Goal: Task Accomplishment & Management: Manage account settings

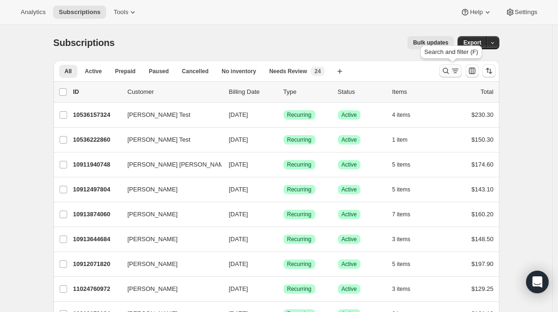
click at [446, 73] on icon "Search and filter results" at bounding box center [445, 70] width 9 height 9
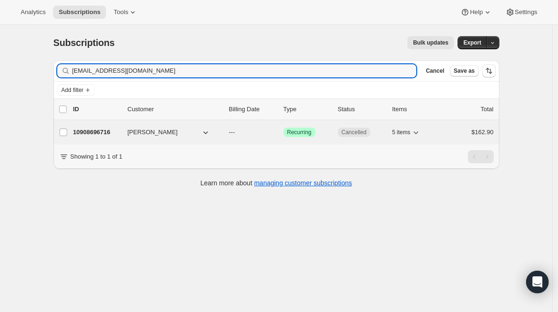
type input "idrv6spd@yahoo.com"
click at [96, 134] on p "10908696716" at bounding box center [96, 132] width 47 height 9
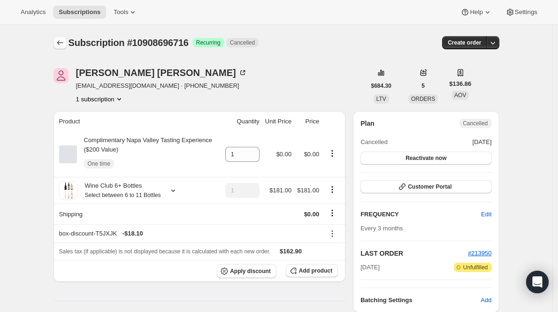
click at [64, 42] on icon "Subscriptions" at bounding box center [59, 42] width 9 height 9
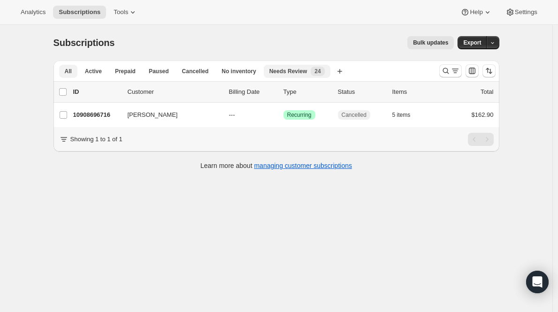
click at [289, 72] on span "Needs Review" at bounding box center [288, 72] width 38 height 8
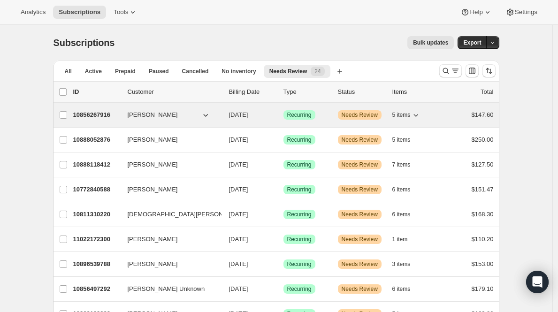
click at [345, 113] on span "Needs Review" at bounding box center [360, 115] width 36 height 8
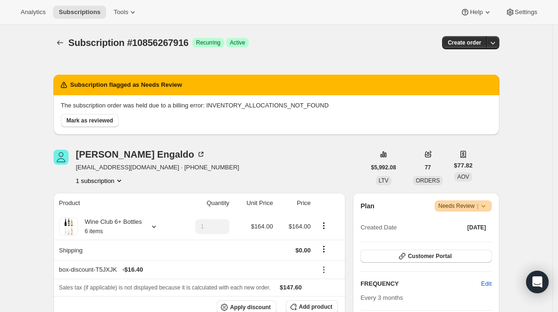
click at [484, 209] on icon at bounding box center [483, 205] width 9 height 9
click at [472, 225] on span "Pause subscription" at bounding box center [462, 224] width 52 height 7
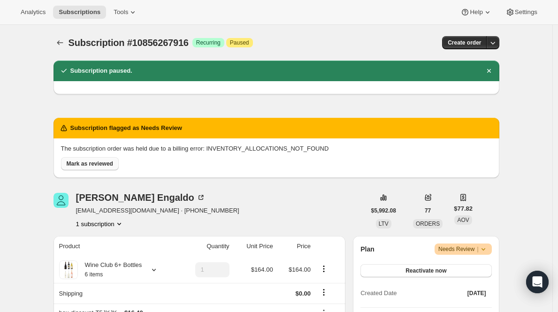
click at [85, 164] on span "Mark as reviewed" at bounding box center [90, 164] width 46 height 8
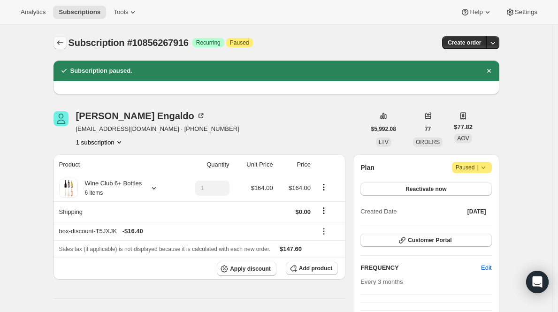
click at [62, 44] on icon "Subscriptions" at bounding box center [59, 42] width 9 height 9
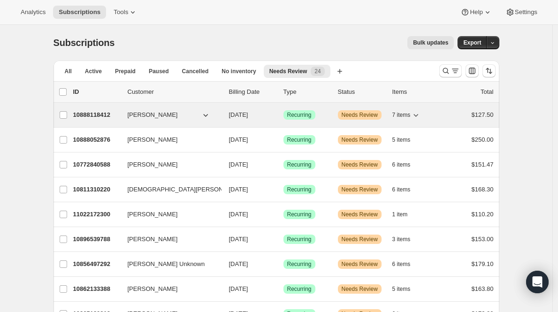
click at [154, 115] on span "Kristine Wright" at bounding box center [153, 114] width 50 height 9
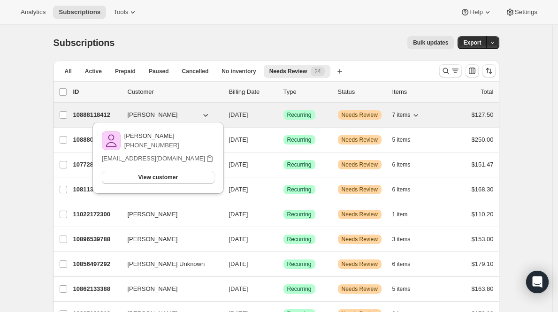
click at [95, 118] on p "10888118412" at bounding box center [96, 114] width 47 height 9
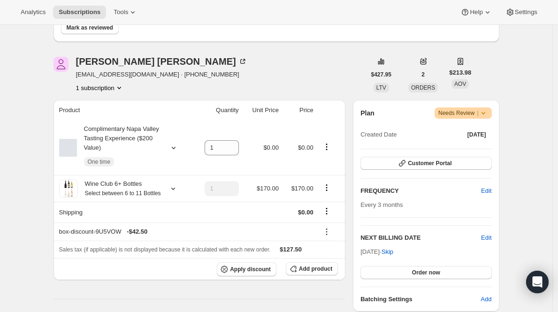
scroll to position [75, 0]
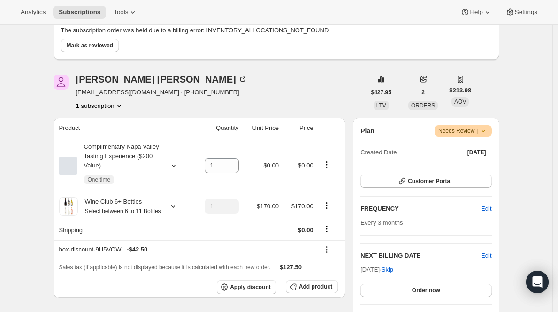
click at [469, 134] on span "Needs Review |" at bounding box center [463, 130] width 50 height 9
click at [462, 151] on span "Pause subscription" at bounding box center [462, 149] width 52 height 7
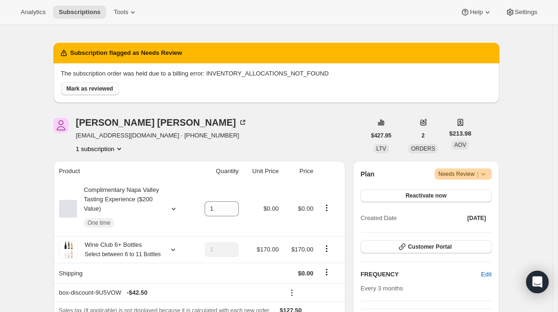
click at [91, 88] on span "Mark as reviewed" at bounding box center [90, 89] width 46 height 8
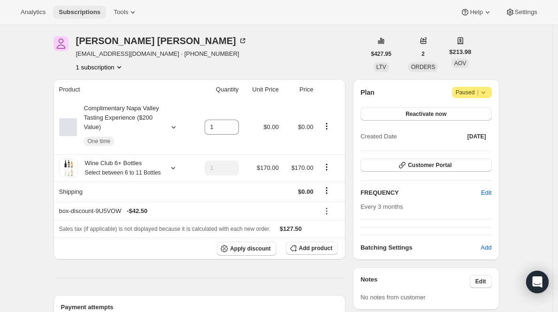
click at [72, 14] on span "Subscriptions" at bounding box center [80, 12] width 42 height 8
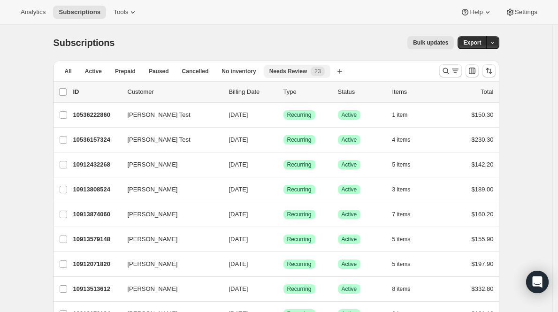
click at [321, 71] on span "23" at bounding box center [317, 72] width 6 height 8
click at [297, 72] on span "Needs Review" at bounding box center [288, 72] width 38 height 8
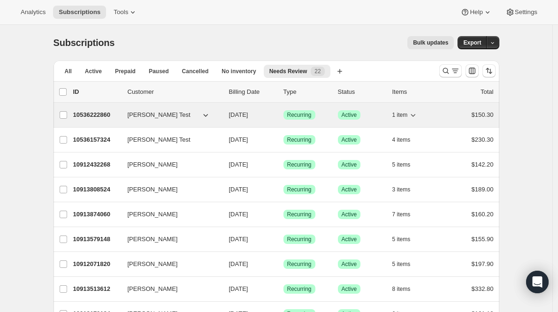
click at [94, 115] on p "10536222860" at bounding box center [96, 114] width 47 height 9
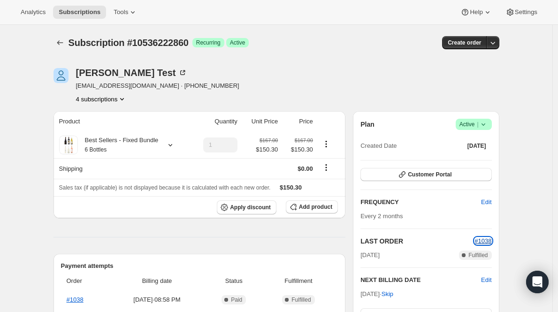
click at [482, 238] on span "#1038" at bounding box center [482, 240] width 17 height 7
click at [483, 128] on icon at bounding box center [483, 124] width 9 height 9
click at [462, 157] on span "Cancel subscription" at bounding box center [473, 158] width 53 height 7
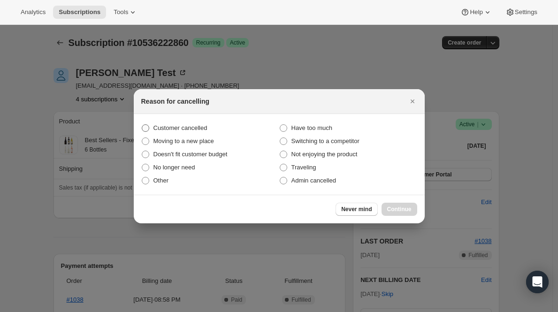
click at [213, 129] on label "Customer cancelled" at bounding box center [210, 128] width 138 height 13
click at [142, 125] on input "Customer cancelled" at bounding box center [142, 124] width 0 height 0
radio input "true"
click at [400, 206] on span "Continue" at bounding box center [399, 210] width 24 height 8
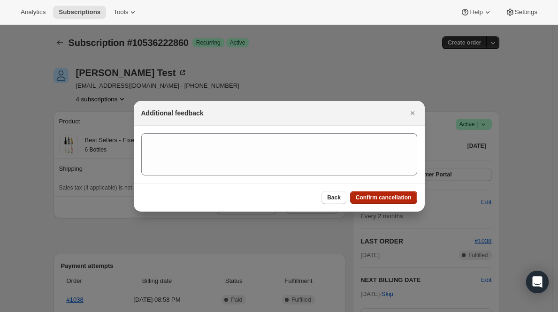
click at [399, 198] on span "Confirm cancellation" at bounding box center [384, 198] width 56 height 8
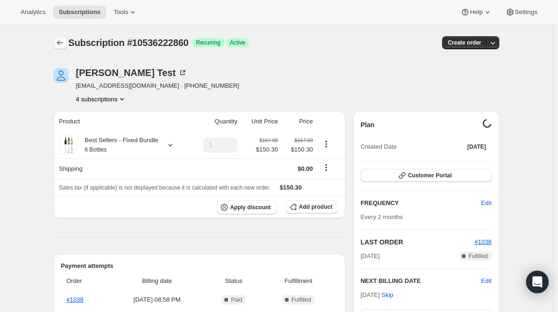
click at [65, 40] on icon "Subscriptions" at bounding box center [59, 42] width 9 height 9
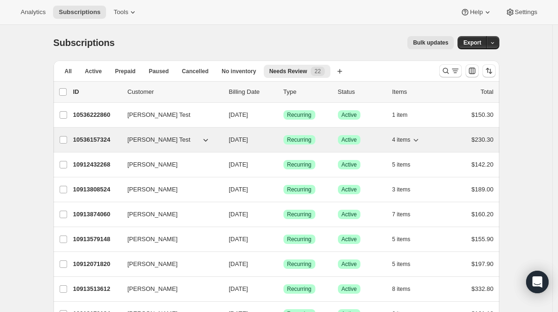
click at [104, 134] on div "10536157324 [PERSON_NAME] Test [DATE] Success Recurring Success Active 4 items …" at bounding box center [283, 139] width 421 height 13
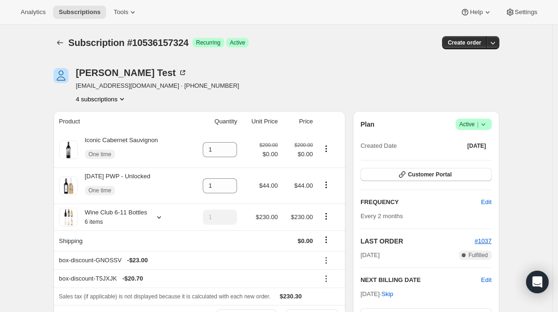
click at [474, 117] on div "Plan Success Active | Created Date [DATE] Customer Portal FREQUENCY Edit Every …" at bounding box center [426, 232] width 146 height 243
click at [474, 126] on span "Active |" at bounding box center [473, 124] width 29 height 9
click at [465, 161] on span "Cancel subscription" at bounding box center [473, 158] width 53 height 7
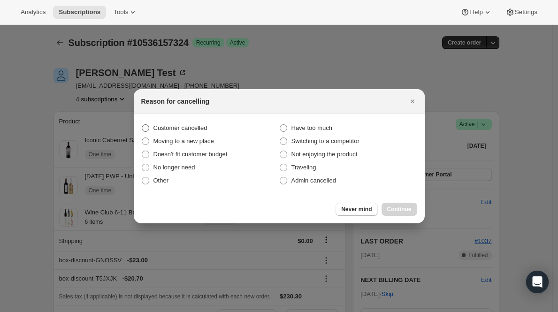
click span "Customer cancelled"
click input "Customer cancelled"
radio input "true"
click span "Continue"
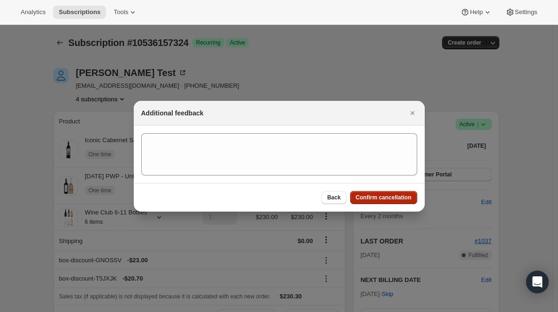
click span "Confirm cancellation"
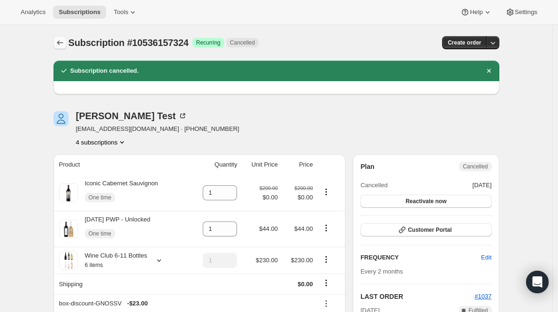
click icon "Subscriptions"
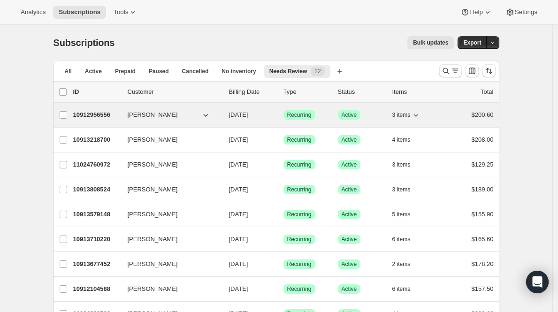
click at [169, 115] on span "[PERSON_NAME]" at bounding box center [153, 114] width 50 height 9
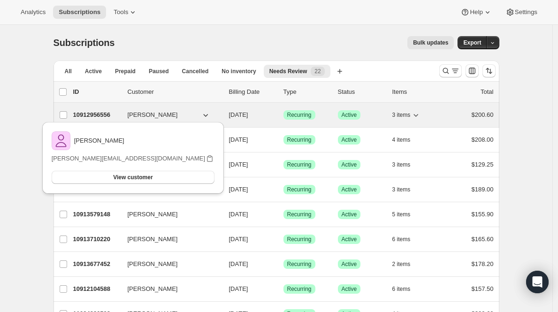
click at [107, 110] on div "10912956556 Alison Lincoln 08/12/2025 Success Recurring Success Active 3 items …" at bounding box center [283, 114] width 421 height 13
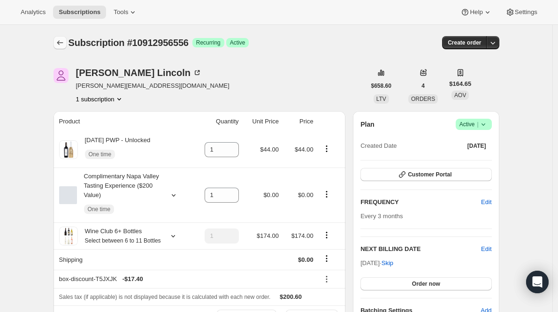
click at [61, 43] on icon "Subscriptions" at bounding box center [59, 42] width 9 height 9
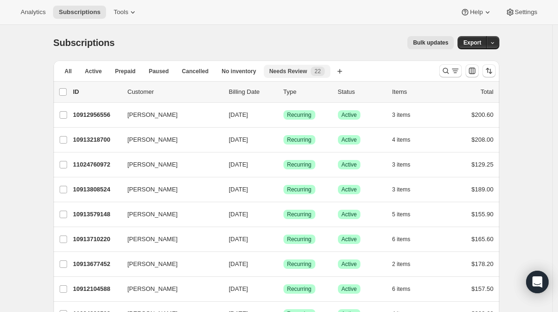
click at [290, 76] on div "Needs Review 22" at bounding box center [296, 71] width 55 height 9
click at [291, 69] on span "Needs Review" at bounding box center [288, 72] width 38 height 8
click at [76, 71] on button "All" at bounding box center [68, 71] width 18 height 13
click at [320, 76] on button "Needs Review New 22" at bounding box center [297, 71] width 67 height 13
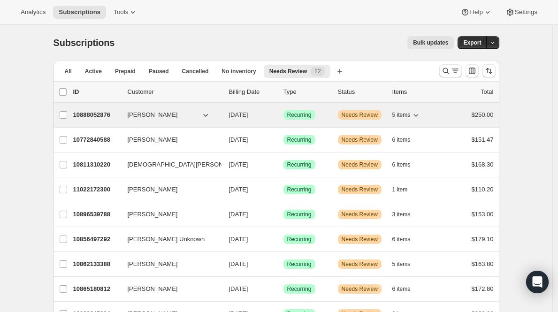
click at [140, 119] on span "Jeff Engaldo" at bounding box center [153, 114] width 50 height 9
click at [104, 115] on p "10888052876" at bounding box center [96, 114] width 47 height 9
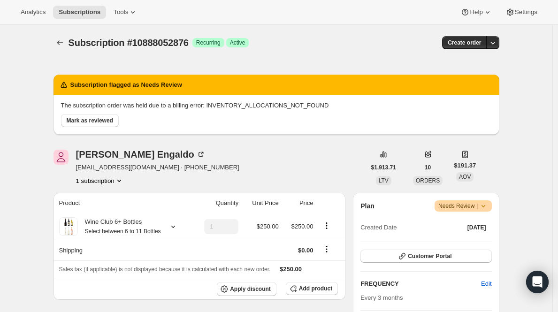
click at [458, 206] on span "Needs Review |" at bounding box center [463, 205] width 50 height 9
click at [454, 222] on span "Pause subscription" at bounding box center [462, 224] width 52 height 7
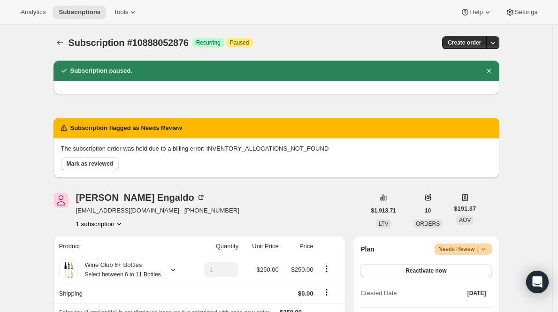
click at [84, 170] on div "The subscription order was held due to a billing error: INVENTORY_ALLOCATIONS_N…" at bounding box center [277, 157] width 446 height 39
click at [86, 164] on span "Mark as reviewed" at bounding box center [90, 164] width 46 height 8
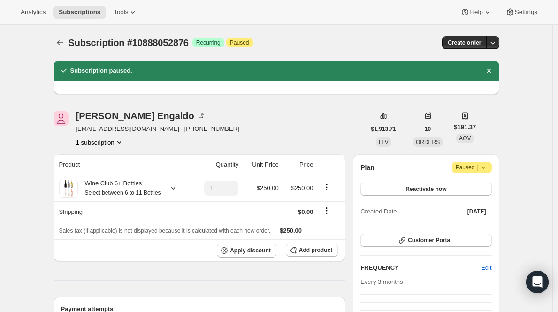
click at [63, 36] on div "Subscription #10888052876. This page is ready Subscription #10888052876 Success…" at bounding box center [277, 43] width 446 height 36
click at [63, 38] on icon "Subscriptions" at bounding box center [59, 42] width 9 height 9
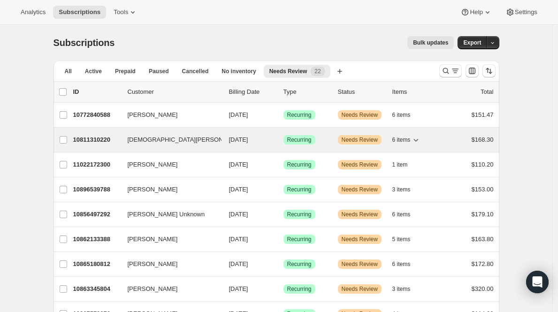
click at [170, 144] on span "Kristen Arimond" at bounding box center [187, 139] width 118 height 9
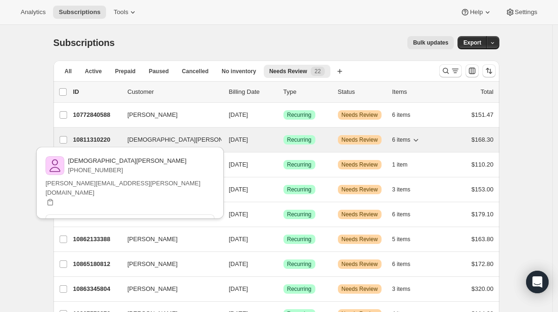
click at [85, 138] on p "10811310220" at bounding box center [96, 139] width 47 height 9
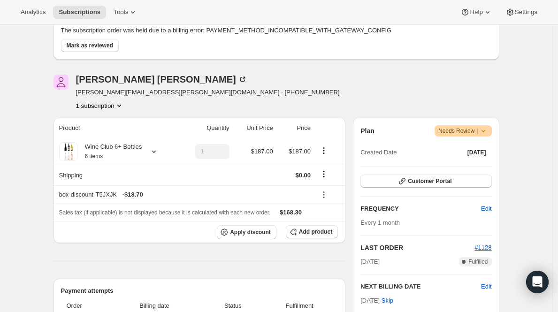
scroll to position [77, 0]
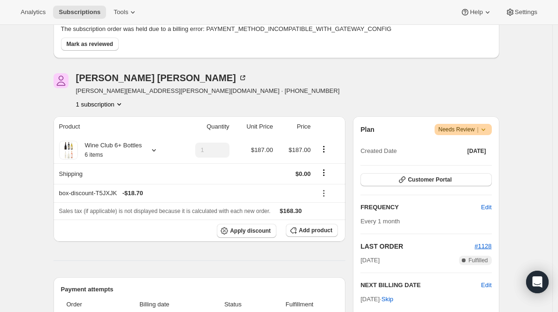
click at [469, 130] on span "Needs Review |" at bounding box center [463, 129] width 50 height 9
click at [113, 45] on span "Mark as reviewed" at bounding box center [90, 44] width 46 height 8
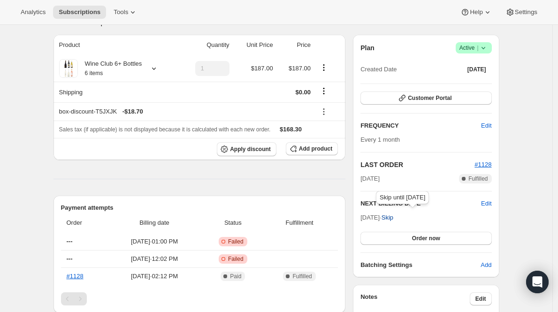
click at [393, 218] on span "Skip" at bounding box center [388, 217] width 12 height 9
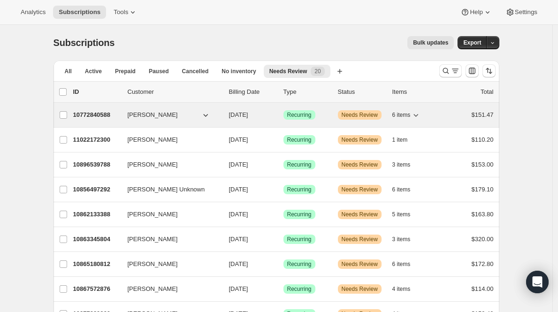
click at [135, 111] on span "Vasu thakur" at bounding box center [153, 114] width 50 height 9
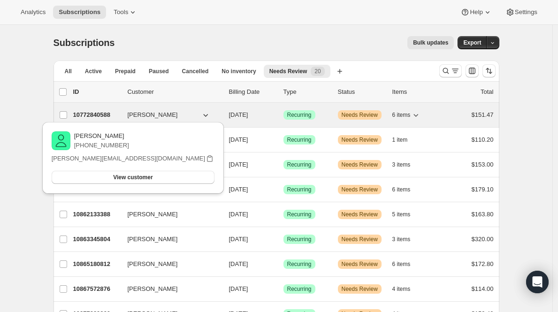
click at [92, 115] on p "10772840588" at bounding box center [96, 114] width 47 height 9
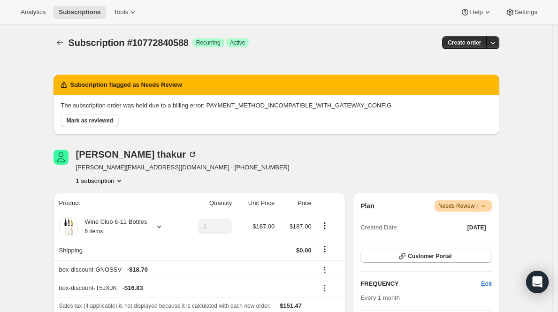
click at [459, 207] on span "Needs Review |" at bounding box center [463, 205] width 50 height 9
click at [454, 237] on span "Cancel subscription" at bounding box center [462, 240] width 53 height 7
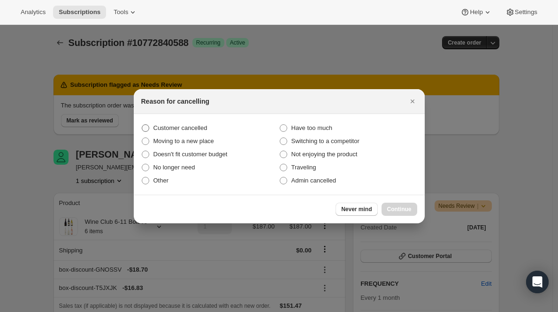
click at [190, 129] on span "Customer cancelled" at bounding box center [180, 127] width 54 height 7
click at [142, 125] on input "Customer cancelled" at bounding box center [142, 124] width 0 height 0
radio input "true"
click at [400, 210] on span "Continue" at bounding box center [399, 210] width 24 height 8
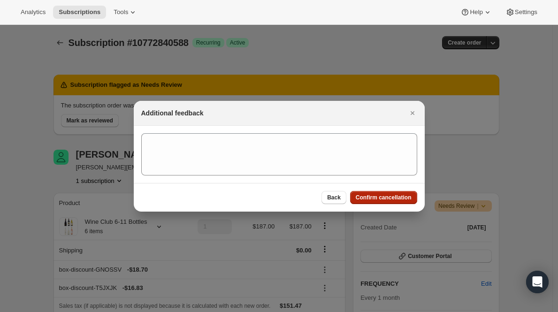
click at [400, 200] on button "Confirm cancellation" at bounding box center [383, 197] width 67 height 13
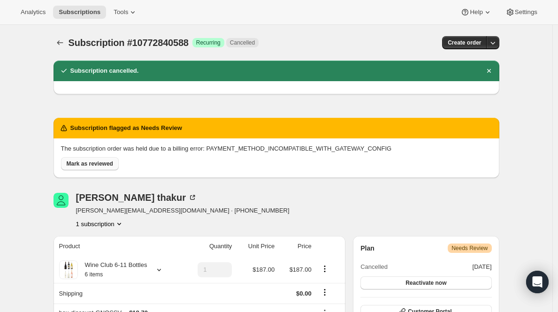
click at [87, 162] on span "Mark as reviewed" at bounding box center [90, 164] width 46 height 8
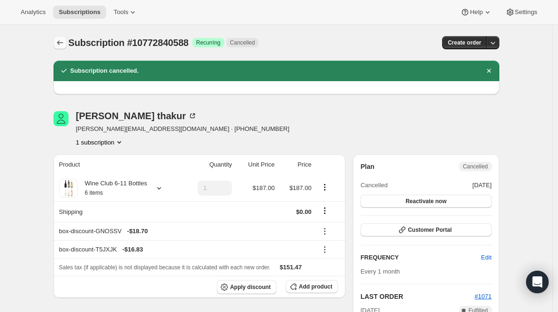
click at [62, 42] on icon "Subscriptions" at bounding box center [59, 42] width 9 height 9
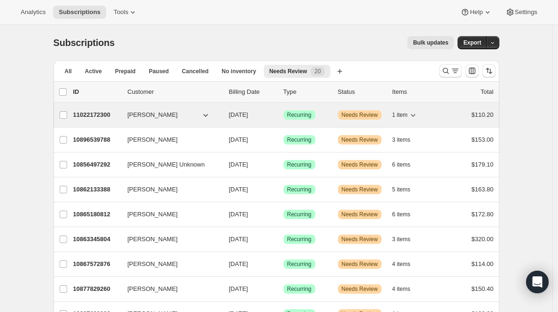
click at [103, 117] on p "11022172300" at bounding box center [96, 114] width 47 height 9
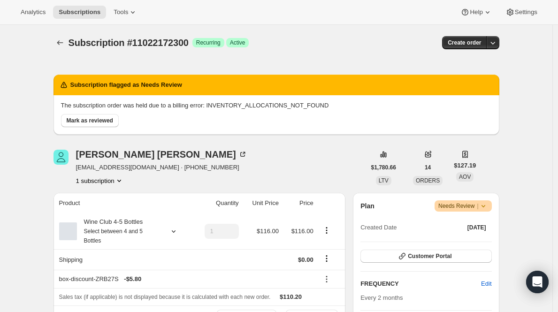
drag, startPoint x: 99, startPoint y: 121, endPoint x: 124, endPoint y: 121, distance: 24.9
click at [99, 121] on span "Mark as reviewed" at bounding box center [90, 121] width 46 height 8
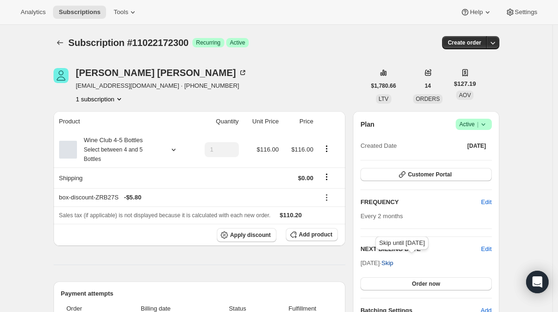
click at [393, 263] on span "Skip" at bounding box center [388, 263] width 12 height 9
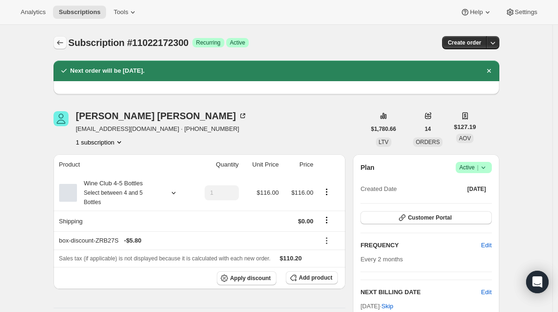
click at [62, 44] on icon "Subscriptions" at bounding box center [59, 42] width 9 height 9
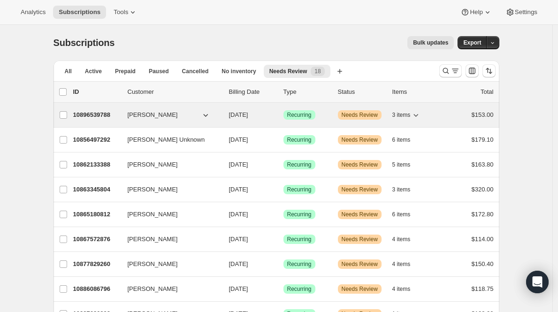
click at [162, 119] on span "Maria Mulvaney" at bounding box center [153, 114] width 50 height 9
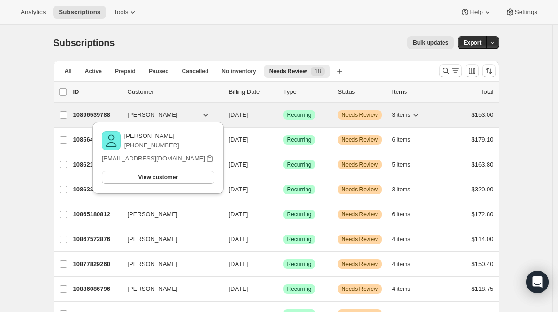
click at [92, 112] on p "10896539788" at bounding box center [96, 114] width 47 height 9
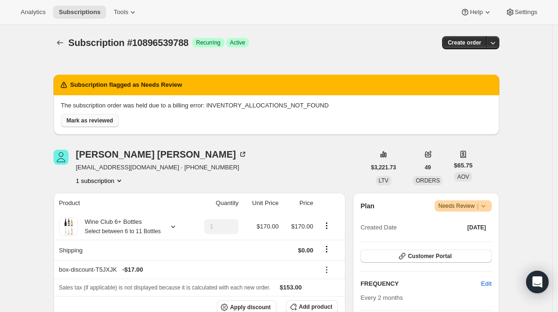
click at [109, 121] on span "Mark as reviewed" at bounding box center [90, 121] width 46 height 8
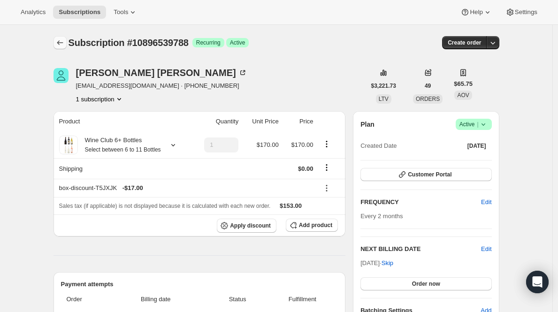
click at [61, 44] on icon "Subscriptions" at bounding box center [59, 42] width 9 height 9
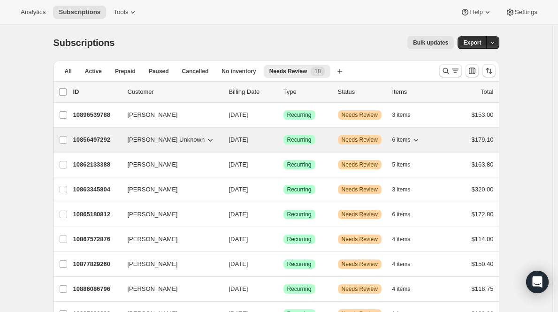
click at [176, 145] on div "10856497292 Jen Fescoe Unknown 10/21/2025 Success Recurring Warning Needs Revie…" at bounding box center [283, 139] width 421 height 13
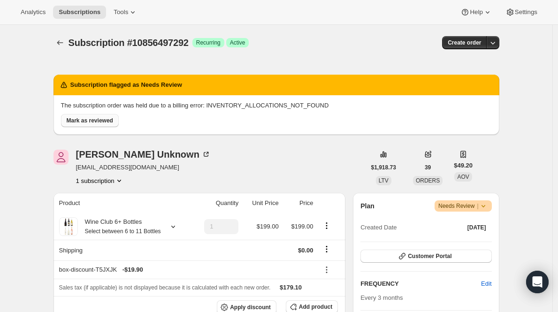
click at [78, 119] on span "Mark as reviewed" at bounding box center [90, 121] width 46 height 8
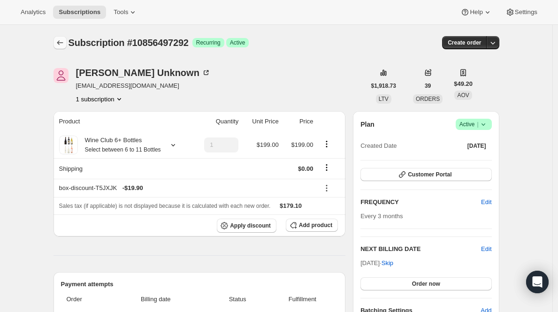
click at [60, 43] on icon "Subscriptions" at bounding box center [60, 42] width 6 height 5
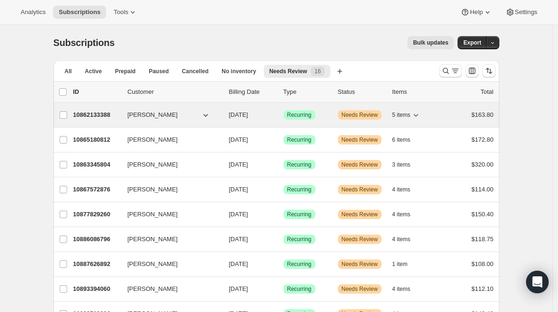
click at [110, 115] on p "10862133388" at bounding box center [96, 114] width 47 height 9
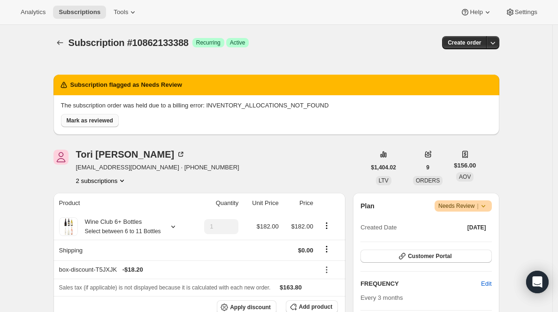
click at [103, 122] on span "Mark as reviewed" at bounding box center [90, 121] width 46 height 8
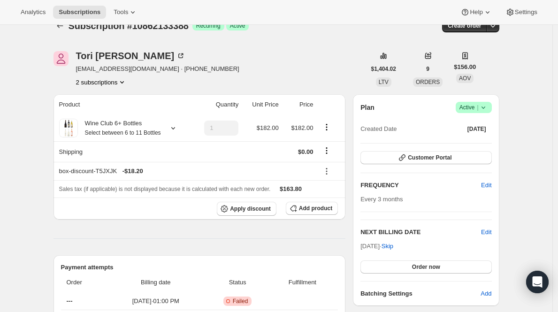
scroll to position [10, 0]
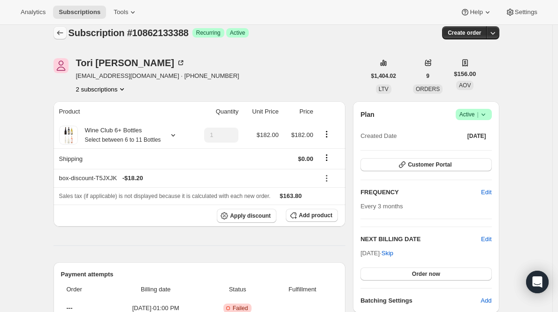
click at [65, 35] on icon "Subscriptions" at bounding box center [59, 32] width 9 height 9
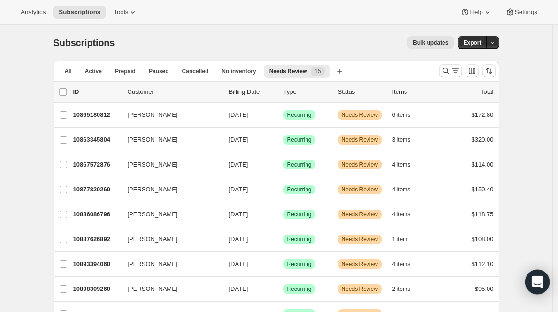
click at [553, 240] on main "Subscriptions. This page is ready Subscriptions Bulk updates More actions Bulk …" at bounding box center [276, 276] width 553 height 503
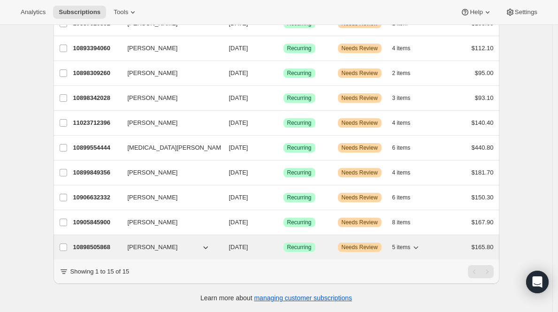
click at [99, 243] on p "10898505868" at bounding box center [96, 247] width 47 height 9
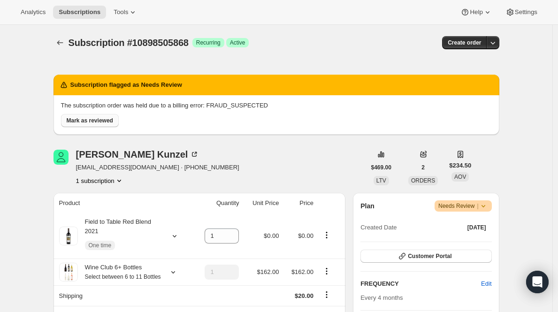
click at [82, 123] on span "Mark as reviewed" at bounding box center [90, 121] width 46 height 8
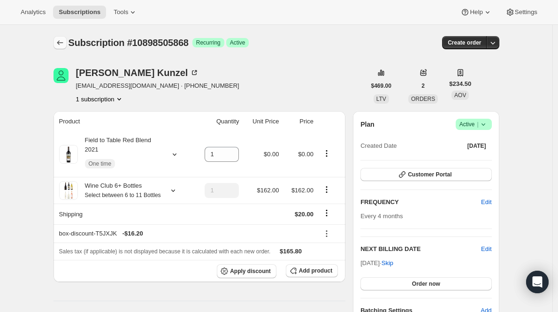
click at [64, 44] on icon "Subscriptions" at bounding box center [59, 42] width 9 height 9
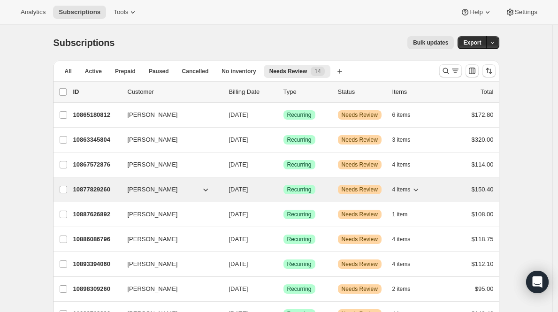
click at [163, 191] on span "KELLEE NIGHTENGALE" at bounding box center [153, 189] width 50 height 9
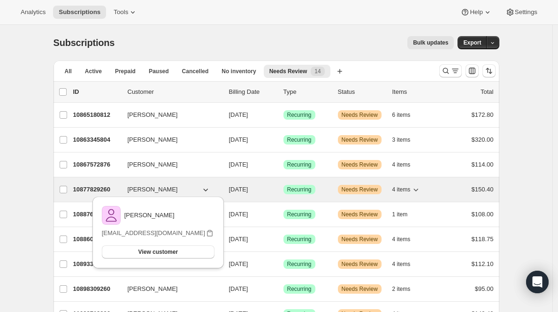
click at [95, 190] on p "10877829260" at bounding box center [96, 189] width 47 height 9
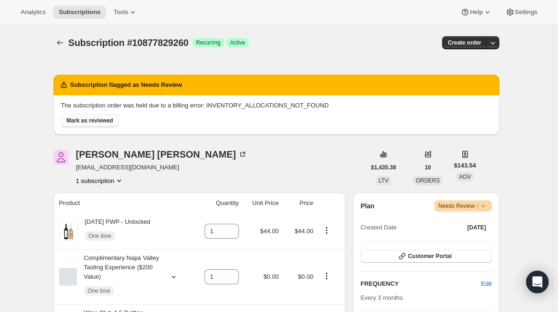
click at [113, 120] on span "Mark as reviewed" at bounding box center [90, 121] width 46 height 8
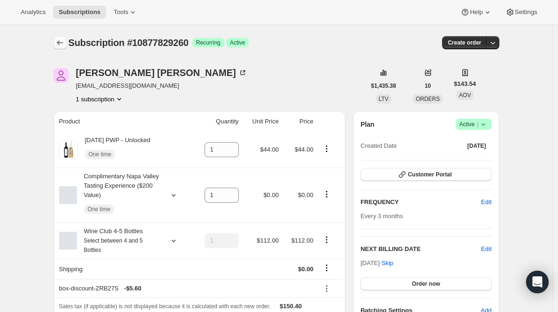
click at [63, 43] on icon "Subscriptions" at bounding box center [59, 42] width 9 height 9
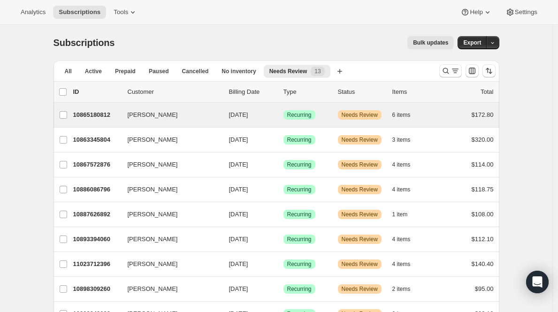
click at [174, 122] on div "Tiffany Bowdish 10865180812 Tiffany Bowdish 10/25/2025 Success Recurring Warnin…" at bounding box center [277, 115] width 446 height 24
click at [108, 117] on p "10865180812" at bounding box center [96, 114] width 47 height 9
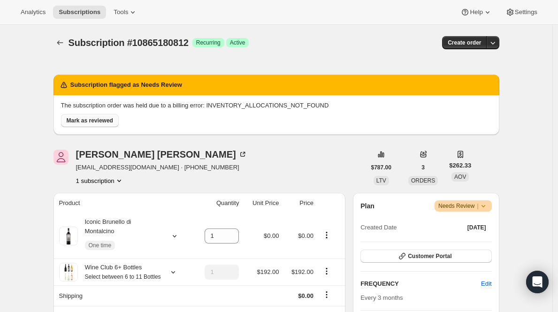
click at [110, 118] on span "Mark as reviewed" at bounding box center [90, 121] width 46 height 8
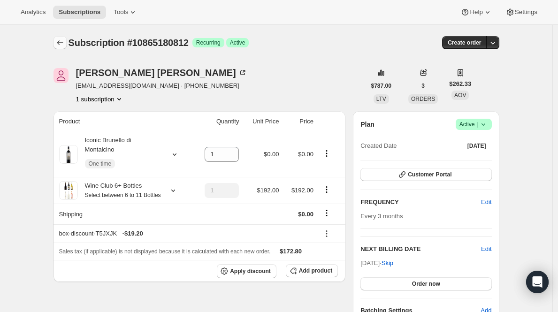
click at [58, 42] on icon "Subscriptions" at bounding box center [59, 42] width 9 height 9
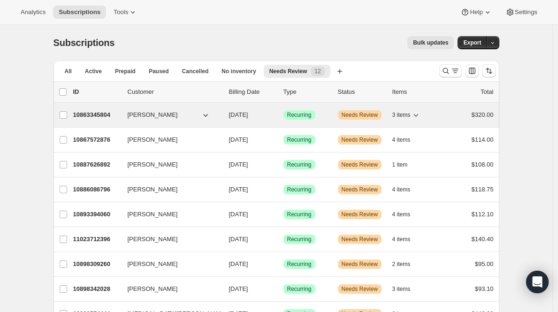
click at [103, 115] on p "10863345804" at bounding box center [96, 114] width 47 height 9
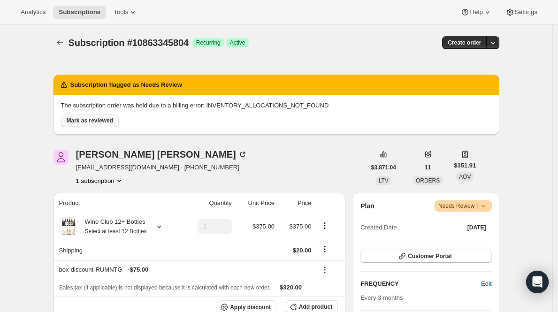
click at [93, 122] on span "Mark as reviewed" at bounding box center [90, 121] width 46 height 8
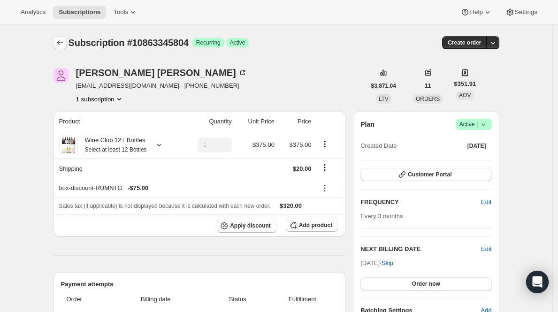
click at [62, 43] on icon "Subscriptions" at bounding box center [59, 42] width 9 height 9
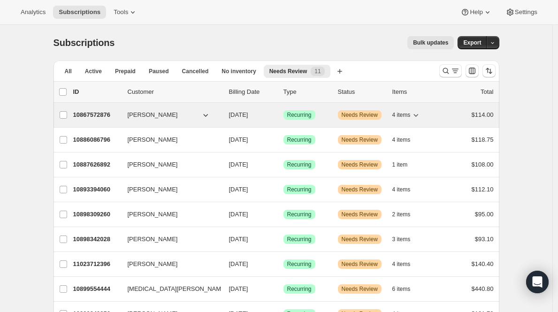
click at [88, 115] on p "10867572876" at bounding box center [96, 114] width 47 height 9
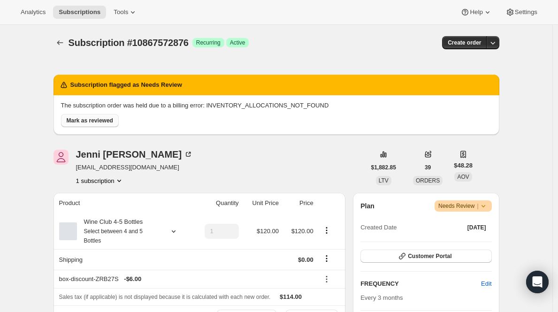
click at [79, 119] on span "Mark as reviewed" at bounding box center [90, 121] width 46 height 8
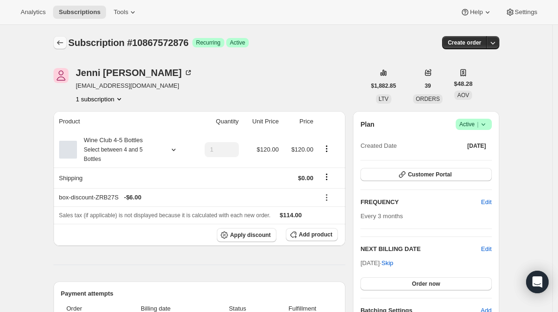
click at [65, 46] on icon "Subscriptions" at bounding box center [59, 42] width 9 height 9
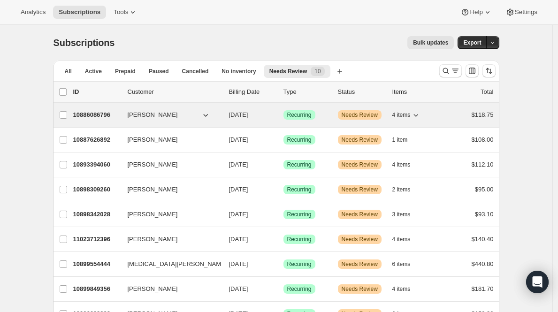
click at [93, 113] on p "10886086796" at bounding box center [96, 114] width 47 height 9
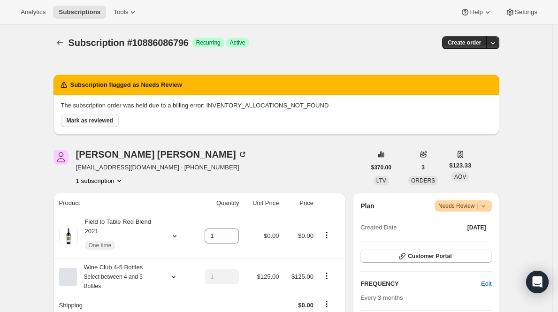
click at [102, 118] on span "Mark as reviewed" at bounding box center [90, 121] width 46 height 8
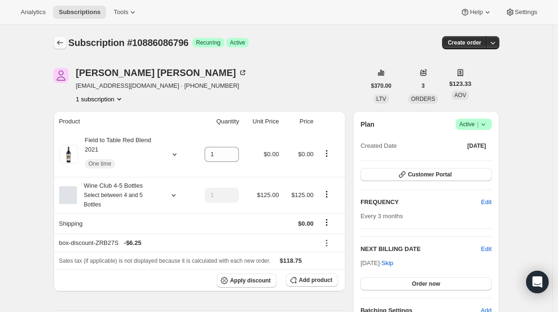
click at [63, 41] on icon "Subscriptions" at bounding box center [59, 42] width 9 height 9
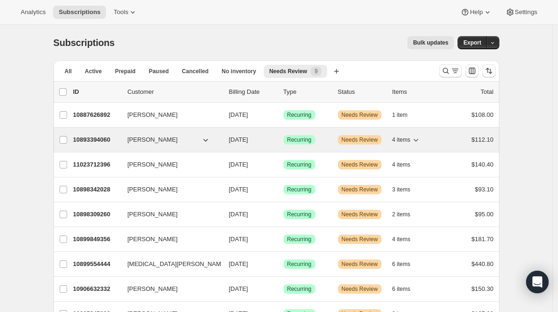
click at [108, 142] on p "10893394060" at bounding box center [96, 139] width 47 height 9
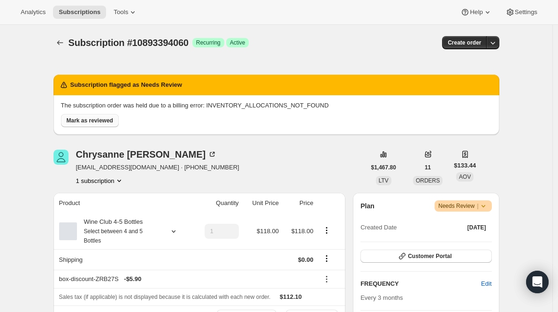
click at [85, 124] on span "Mark as reviewed" at bounding box center [90, 121] width 46 height 8
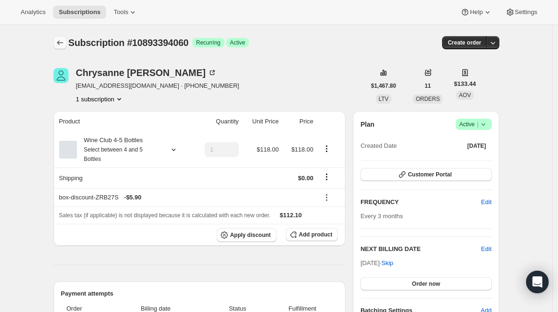
click at [57, 38] on button "Subscriptions" at bounding box center [60, 42] width 13 height 13
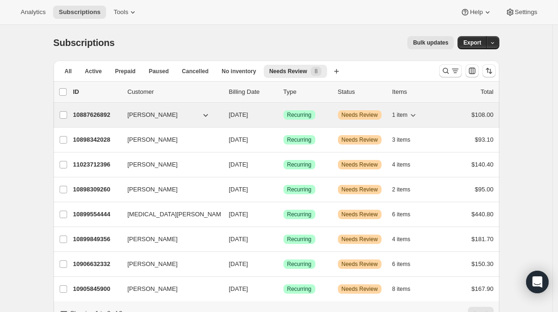
click at [89, 114] on p "10887626892" at bounding box center [96, 114] width 47 height 9
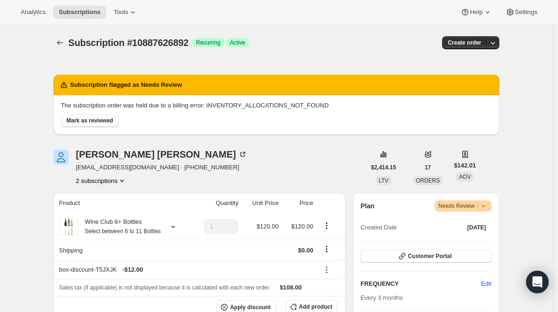
click at [102, 124] on span "Mark as reviewed" at bounding box center [90, 121] width 46 height 8
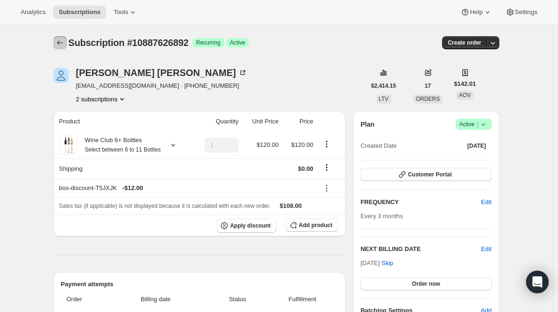
click at [60, 44] on icon "Subscriptions" at bounding box center [59, 42] width 9 height 9
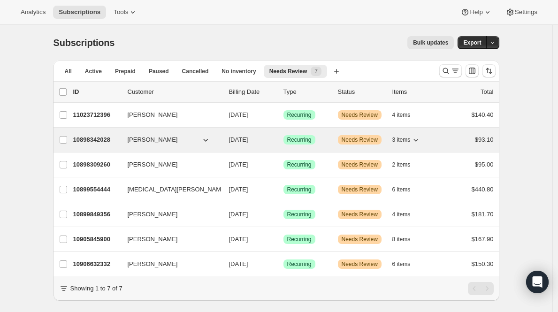
click at [108, 135] on div "10898342028 Katie Snyder 11/05/2025 Success Recurring Warning Needs Review 3 it…" at bounding box center [283, 139] width 421 height 13
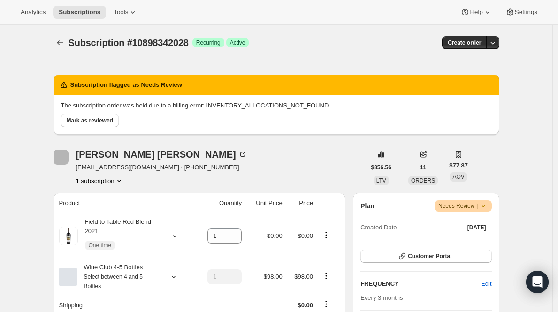
scroll to position [303, 0]
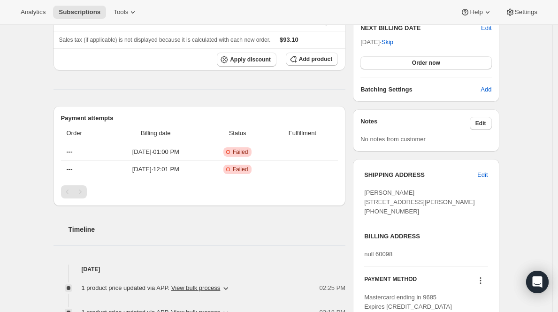
click at [552, 94] on div "Subscription #10898342028. This page is ready Subscription #10898342028 Success…" at bounding box center [276, 178] width 552 height 913
drag, startPoint x: 557, startPoint y: 114, endPoint x: 557, endPoint y: 74, distance: 39.9
click at [552, 74] on div "Subscription #10898342028. This page is ready Subscription #10898342028 Success…" at bounding box center [276, 178] width 552 height 913
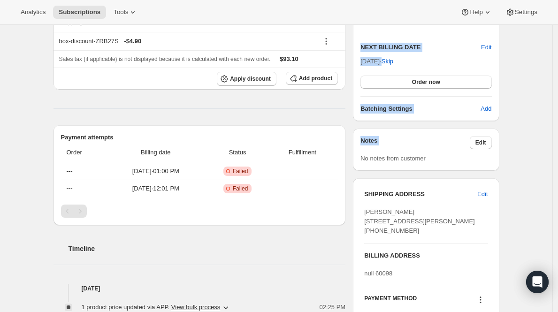
scroll to position [0, 0]
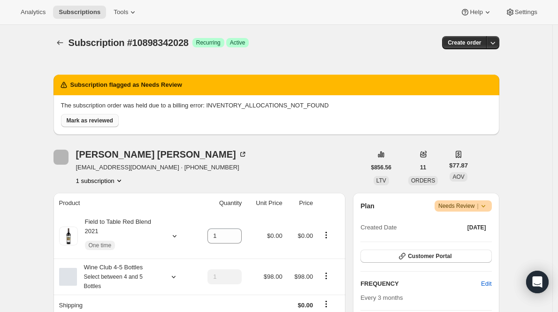
click at [99, 118] on span "Mark as reviewed" at bounding box center [90, 121] width 46 height 8
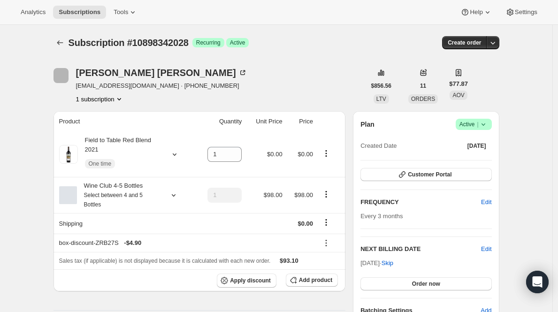
click at [62, 39] on icon "Subscriptions" at bounding box center [59, 42] width 9 height 9
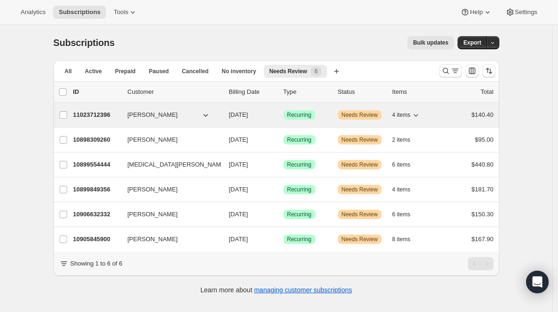
click at [91, 112] on p "11023712396" at bounding box center [96, 114] width 47 height 9
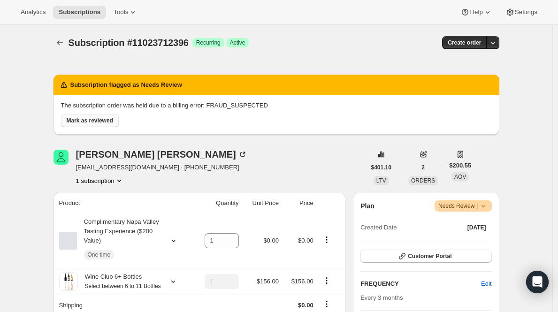
click at [99, 122] on span "Mark as reviewed" at bounding box center [90, 121] width 46 height 8
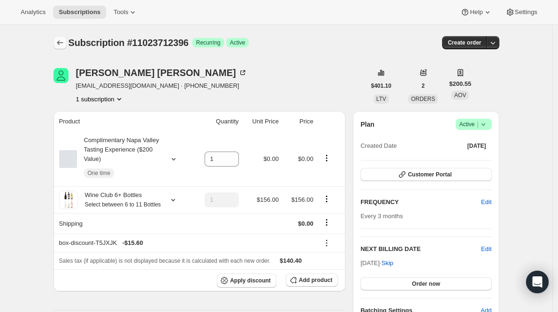
click at [67, 41] on button "Subscriptions" at bounding box center [60, 42] width 13 height 13
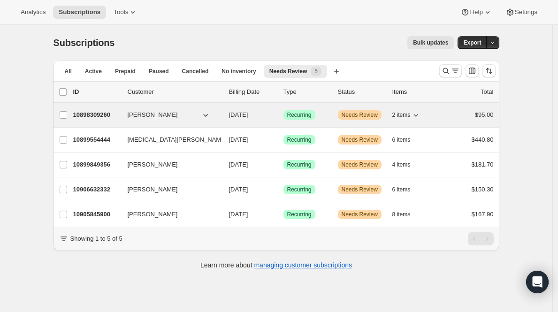
click at [107, 112] on p "10898309260" at bounding box center [96, 114] width 47 height 9
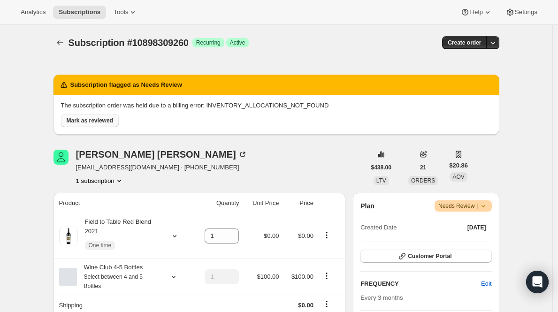
click at [84, 116] on button "Mark as reviewed" at bounding box center [90, 120] width 58 height 13
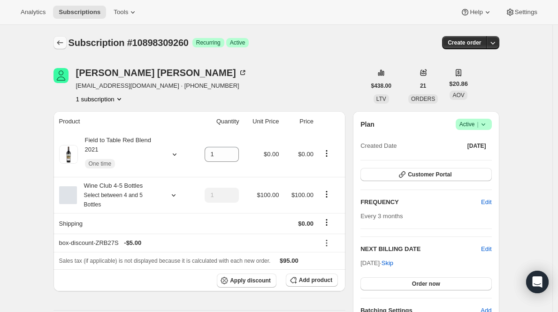
click at [63, 40] on icon "Subscriptions" at bounding box center [59, 42] width 9 height 9
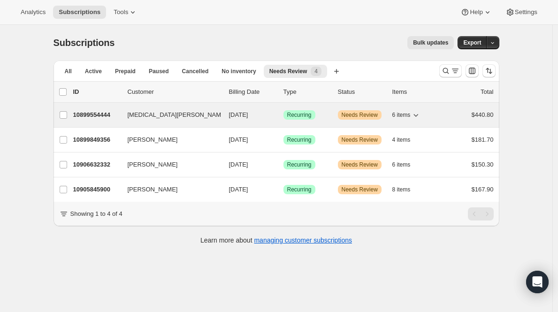
click at [102, 121] on div "10899554444 Allegra Derzon 11/06/2025 Success Recurring Warning Needs Review 6 …" at bounding box center [283, 114] width 421 height 13
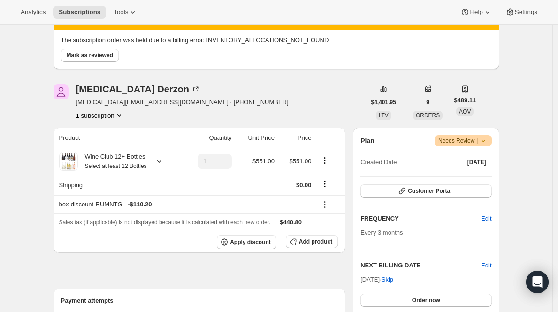
scroll to position [73, 0]
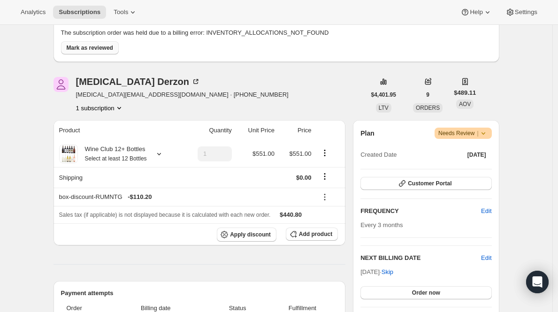
click at [86, 44] on span "Mark as reviewed" at bounding box center [90, 48] width 46 height 8
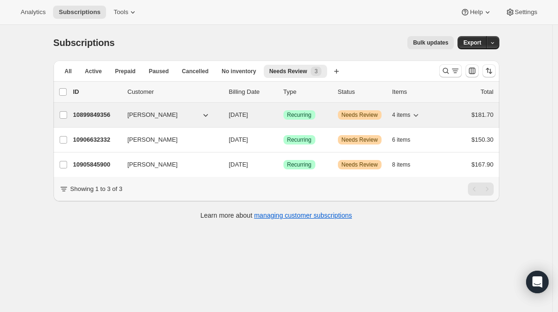
click at [86, 115] on p "10899849356" at bounding box center [96, 114] width 47 height 9
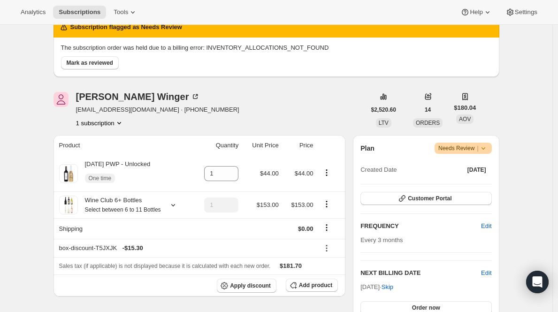
scroll to position [38, 0]
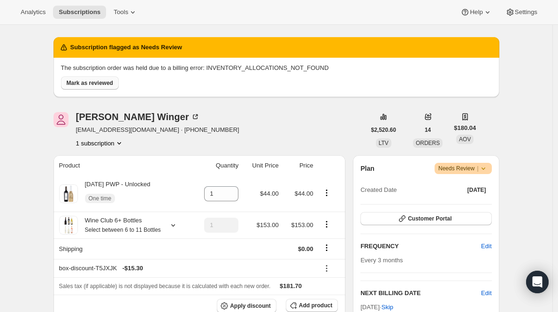
click at [84, 87] on button "Mark as reviewed" at bounding box center [90, 83] width 58 height 13
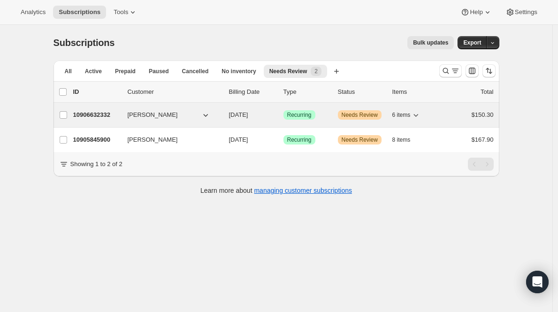
click at [100, 114] on p "10906632332" at bounding box center [96, 114] width 47 height 9
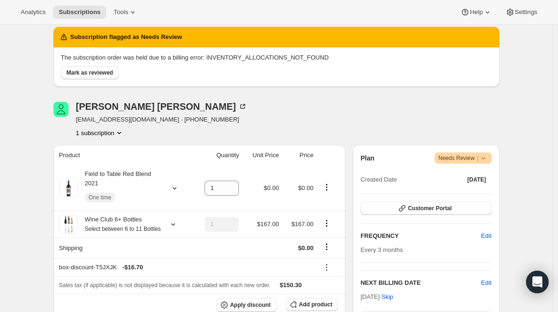
scroll to position [18, 0]
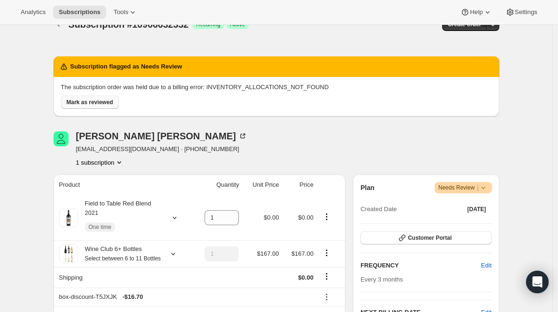
click at [107, 105] on span "Mark as reviewed" at bounding box center [90, 103] width 46 height 8
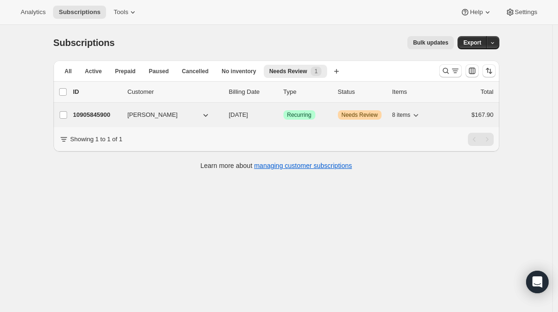
click at [93, 115] on p "10905845900" at bounding box center [96, 114] width 47 height 9
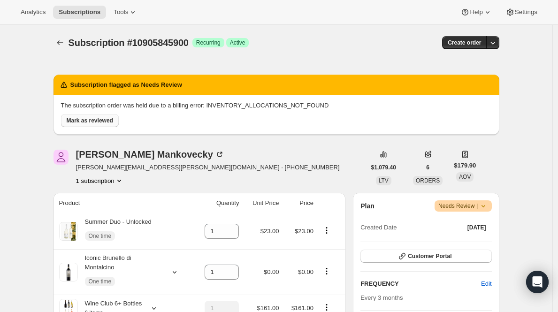
click at [103, 119] on span "Mark as reviewed" at bounding box center [90, 121] width 46 height 8
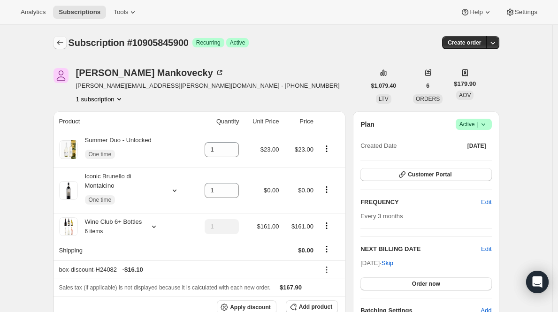
click at [61, 44] on icon "Subscriptions" at bounding box center [59, 42] width 9 height 9
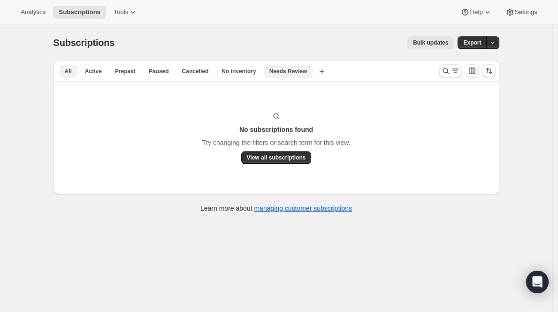
click at [72, 66] on button "All" at bounding box center [68, 71] width 18 height 13
